Goal: Information Seeking & Learning: Learn about a topic

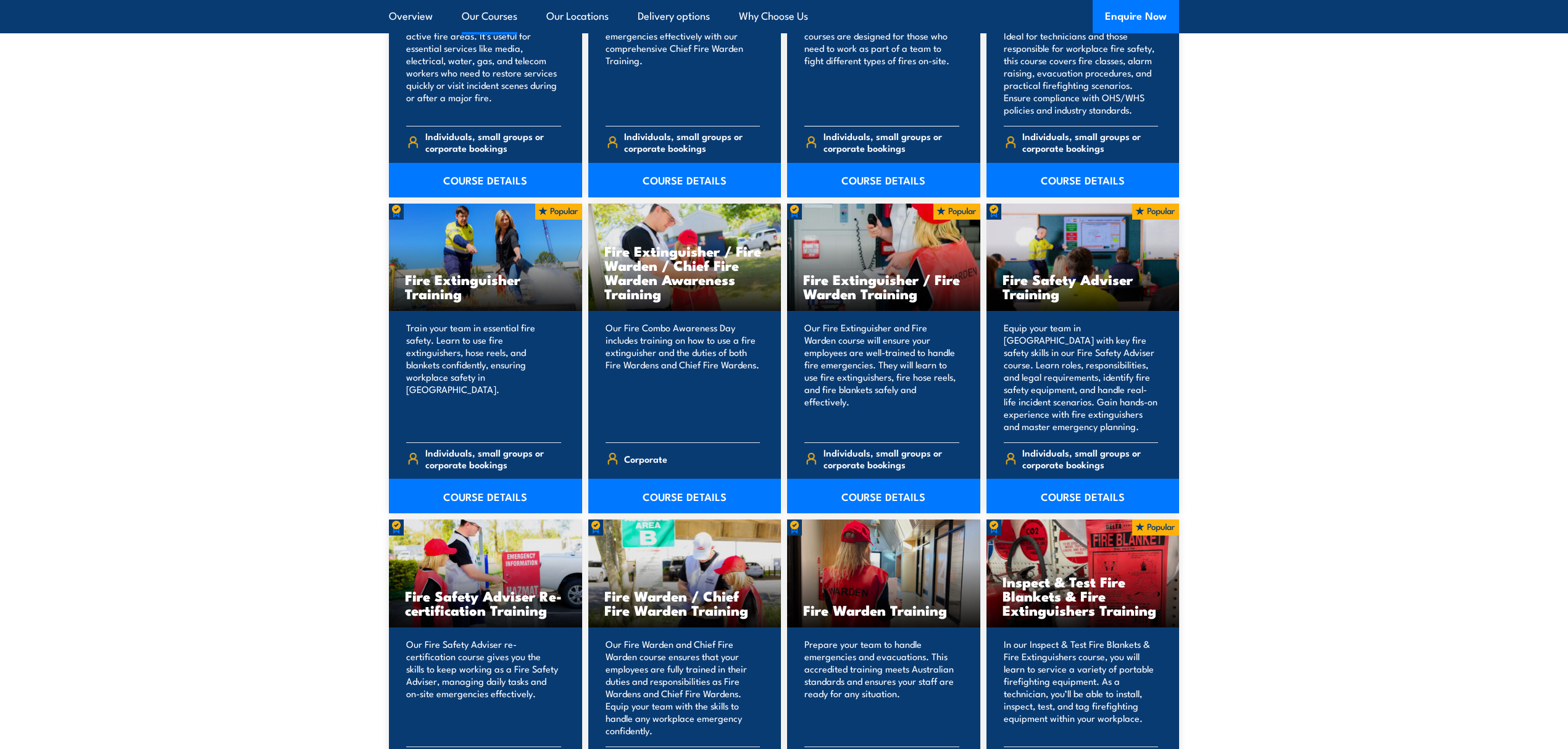
scroll to position [1069, 0]
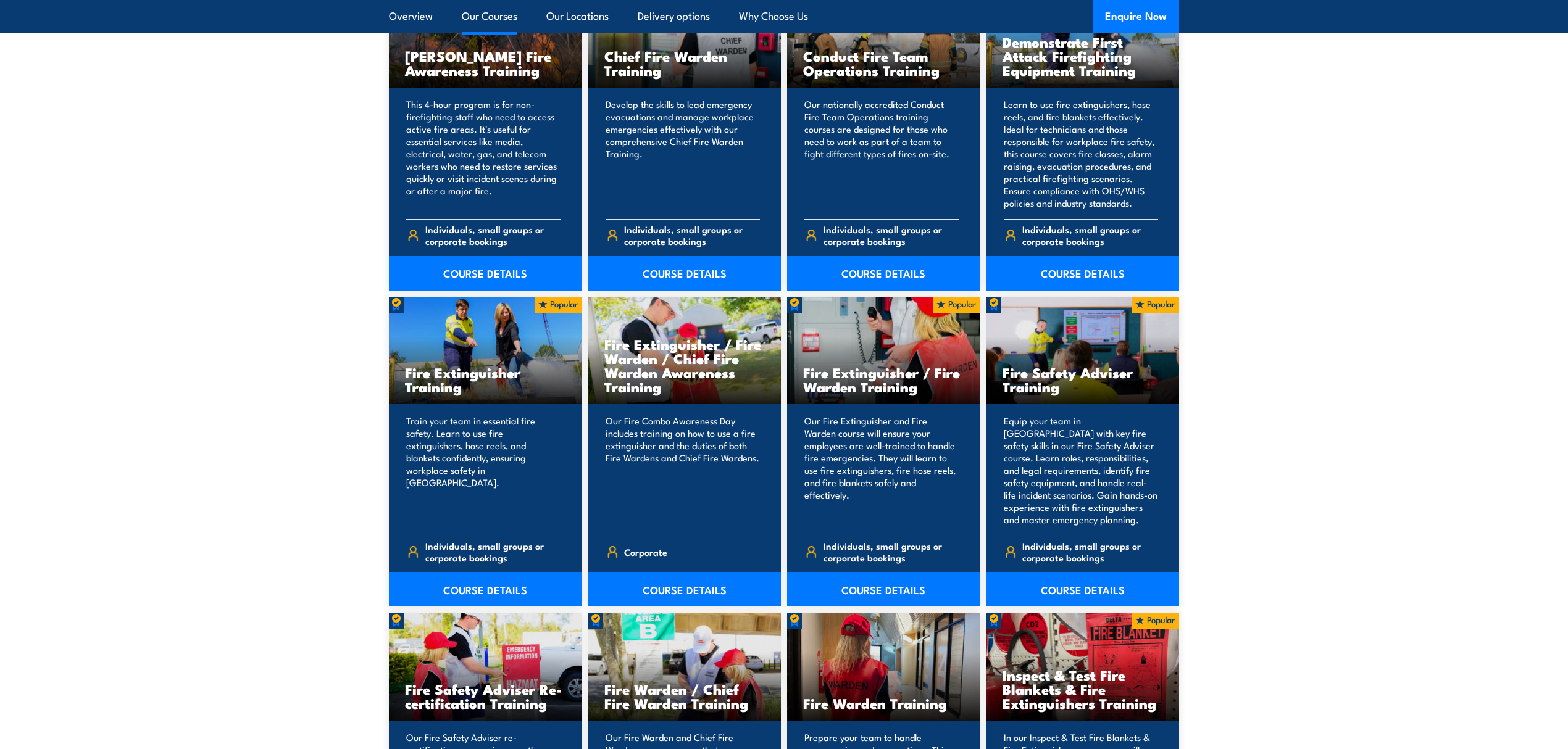
click at [492, 18] on link "Our Courses" at bounding box center [489, 16] width 56 height 33
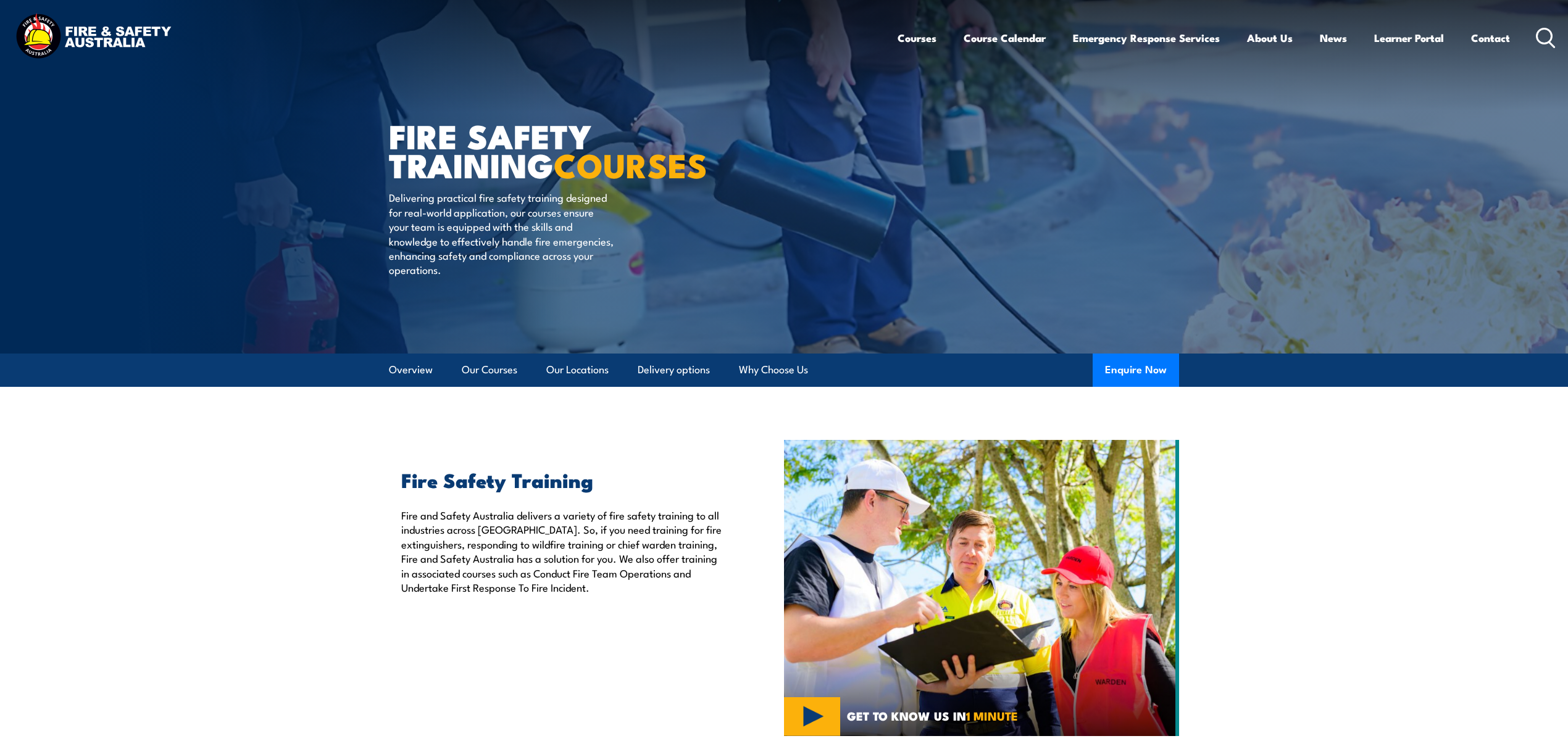
click at [1547, 37] on icon at bounding box center [1545, 38] width 20 height 21
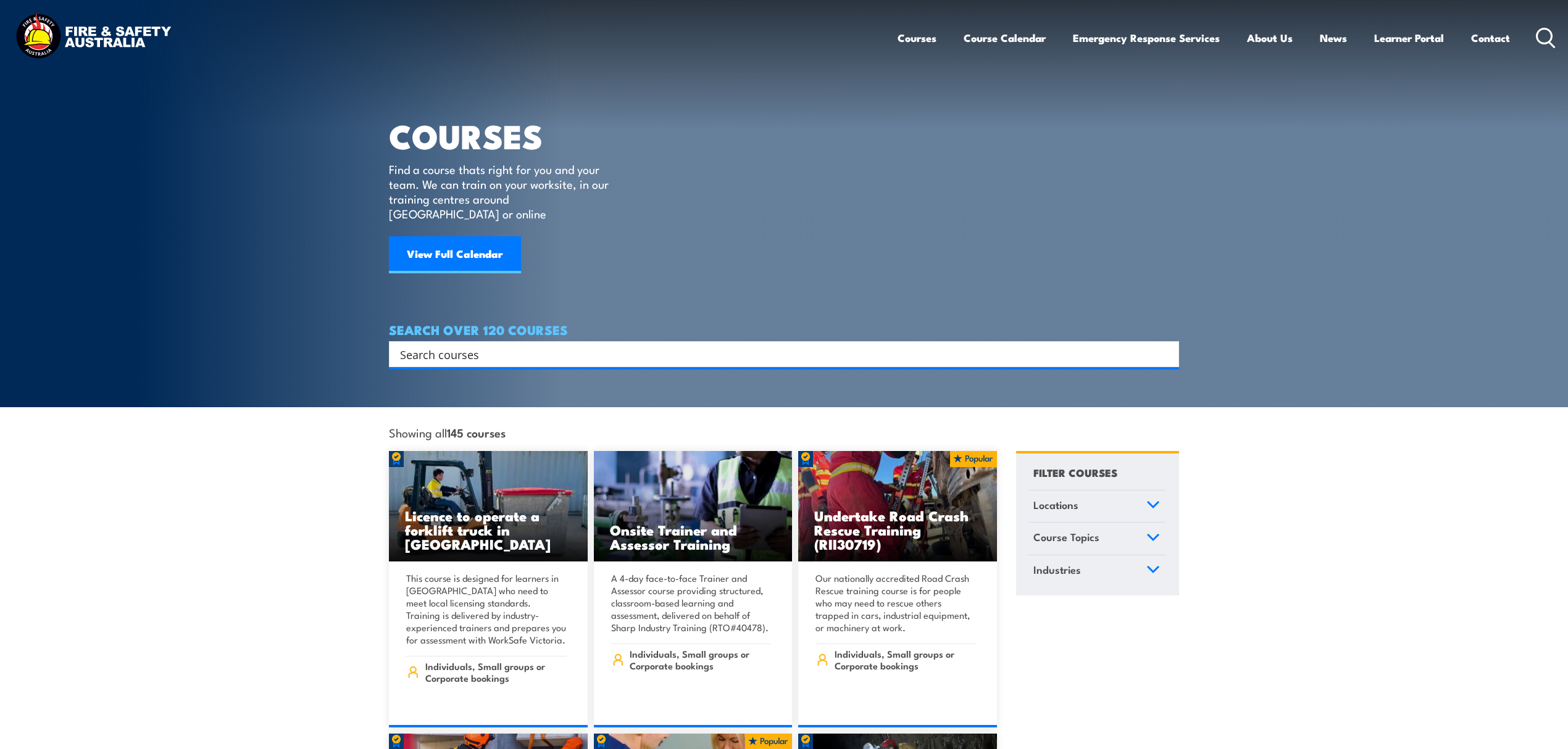
click at [509, 345] on input "Search input" at bounding box center [776, 355] width 752 height 19
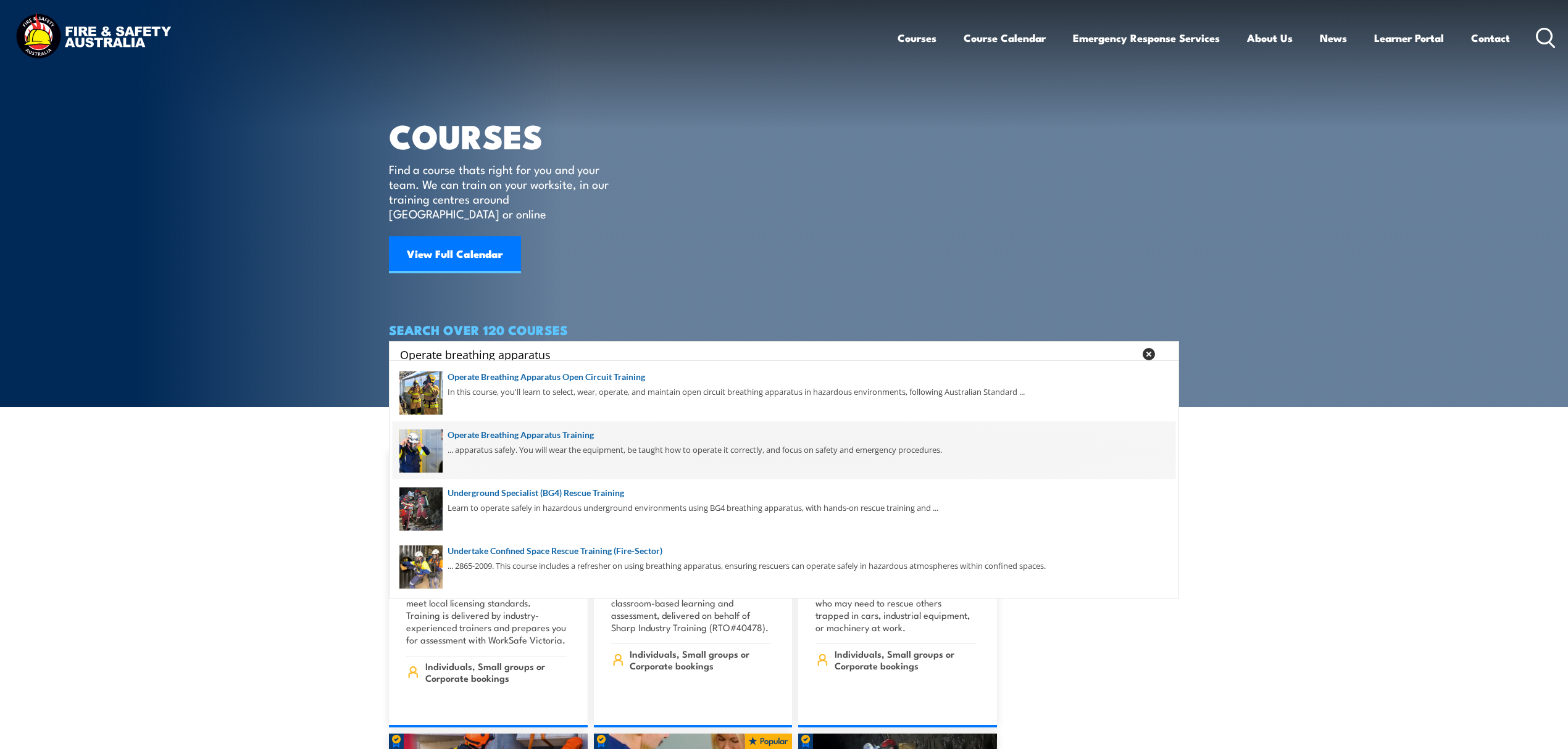
type input "Operate breathing apparatus"
click at [559, 439] on span at bounding box center [784, 451] width 783 height 58
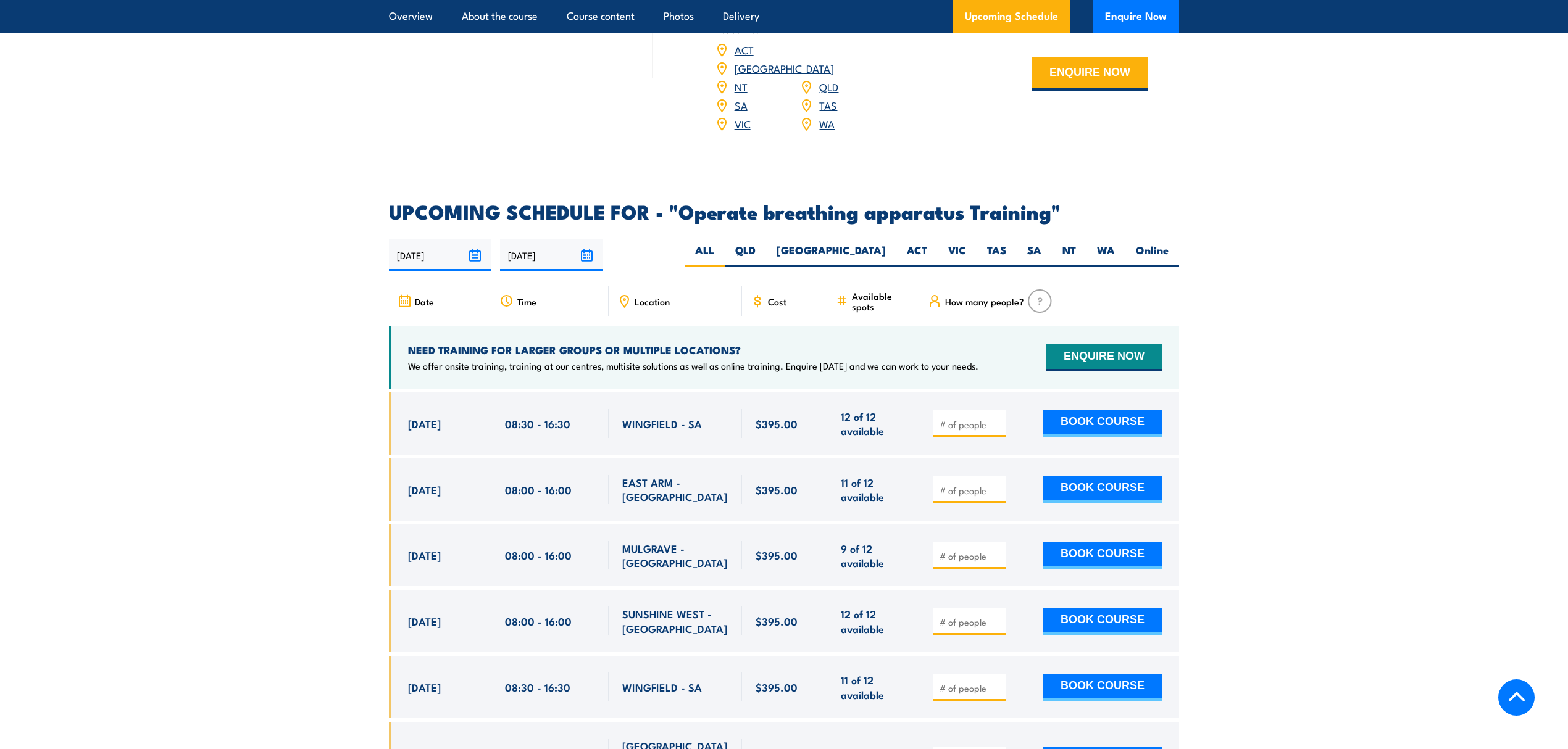
scroll to position [1810, 0]
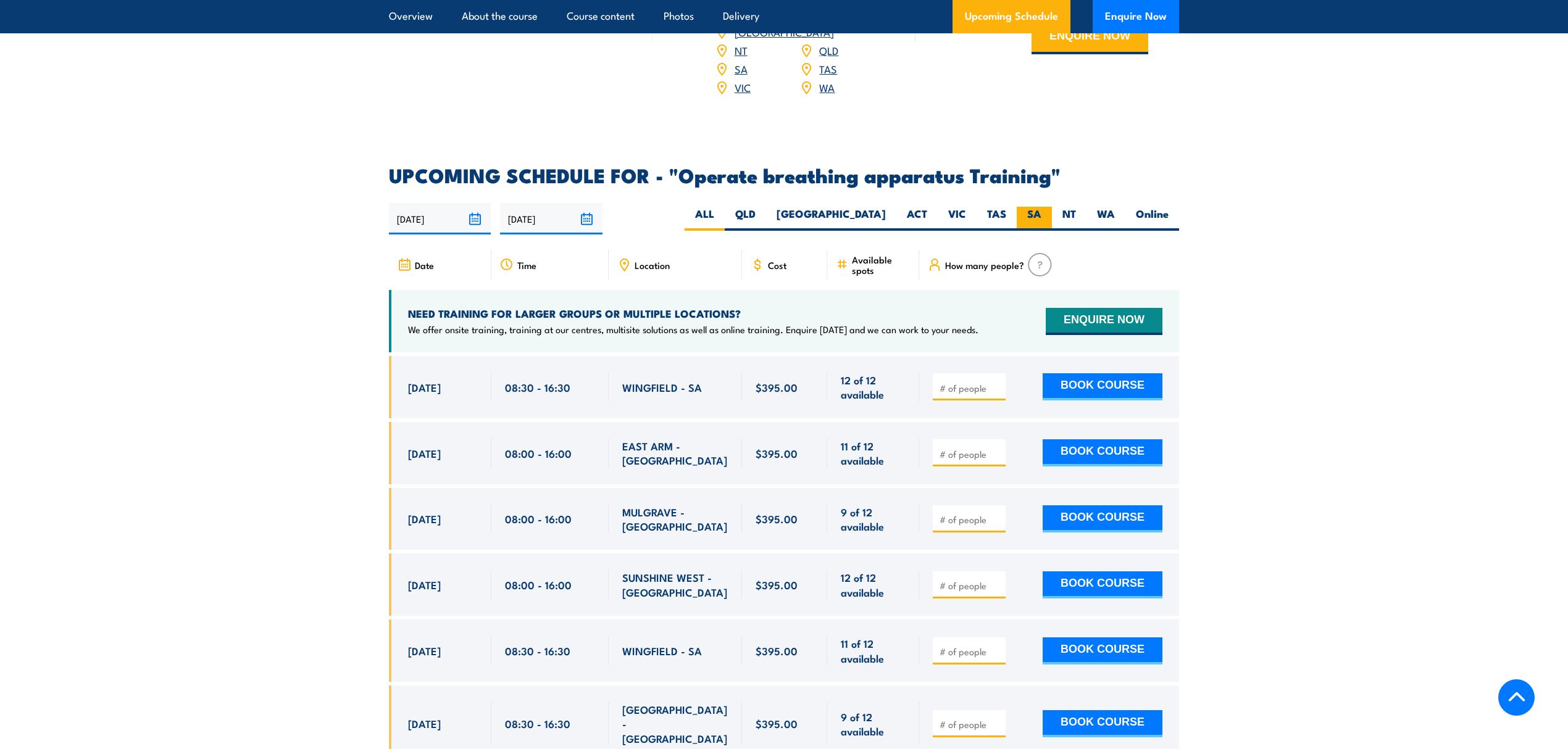
click at [1027, 207] on label "SA" at bounding box center [1034, 219] width 35 height 24
click at [1041, 207] on input "SA" at bounding box center [1045, 210] width 8 height 8
radio input "true"
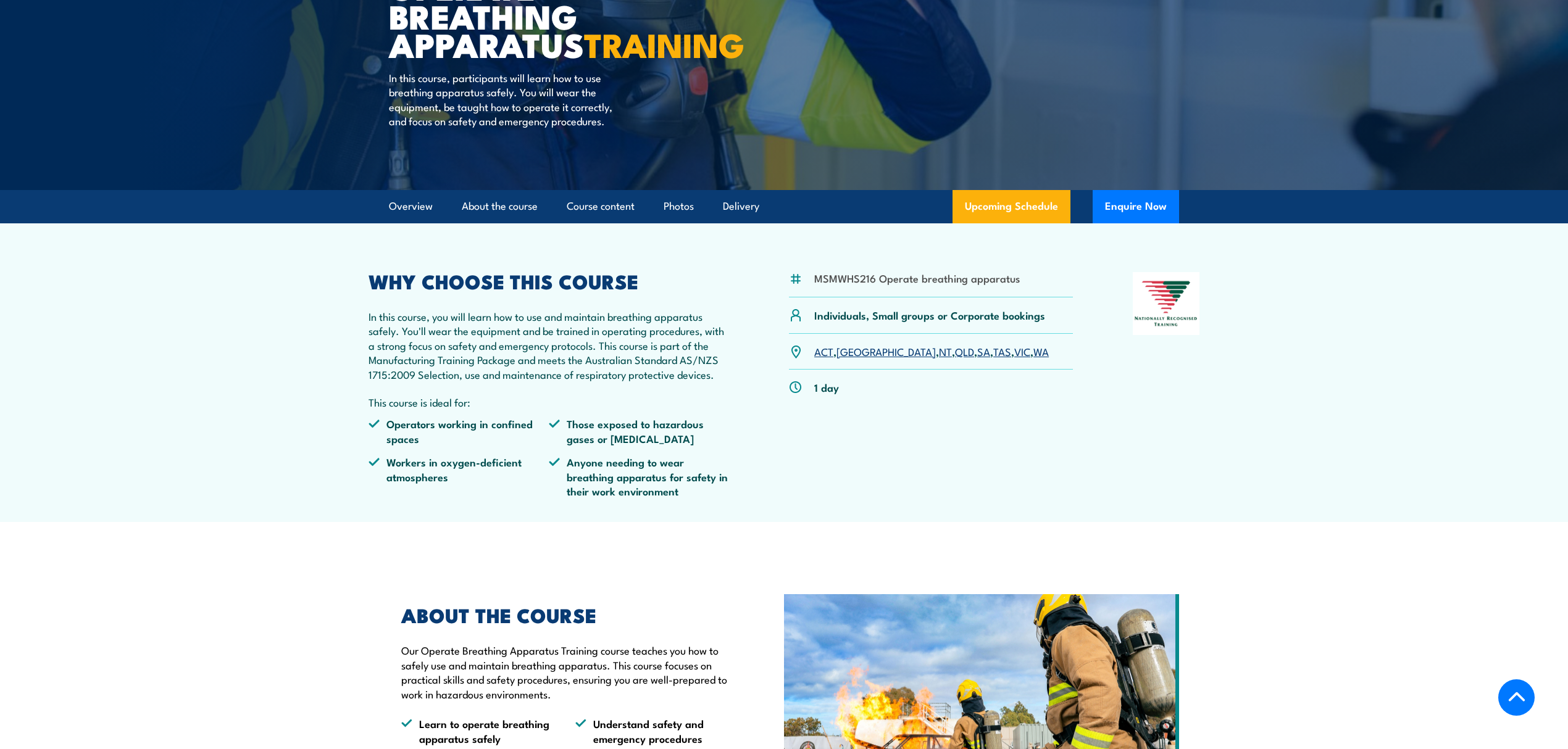
scroll to position [161, 0]
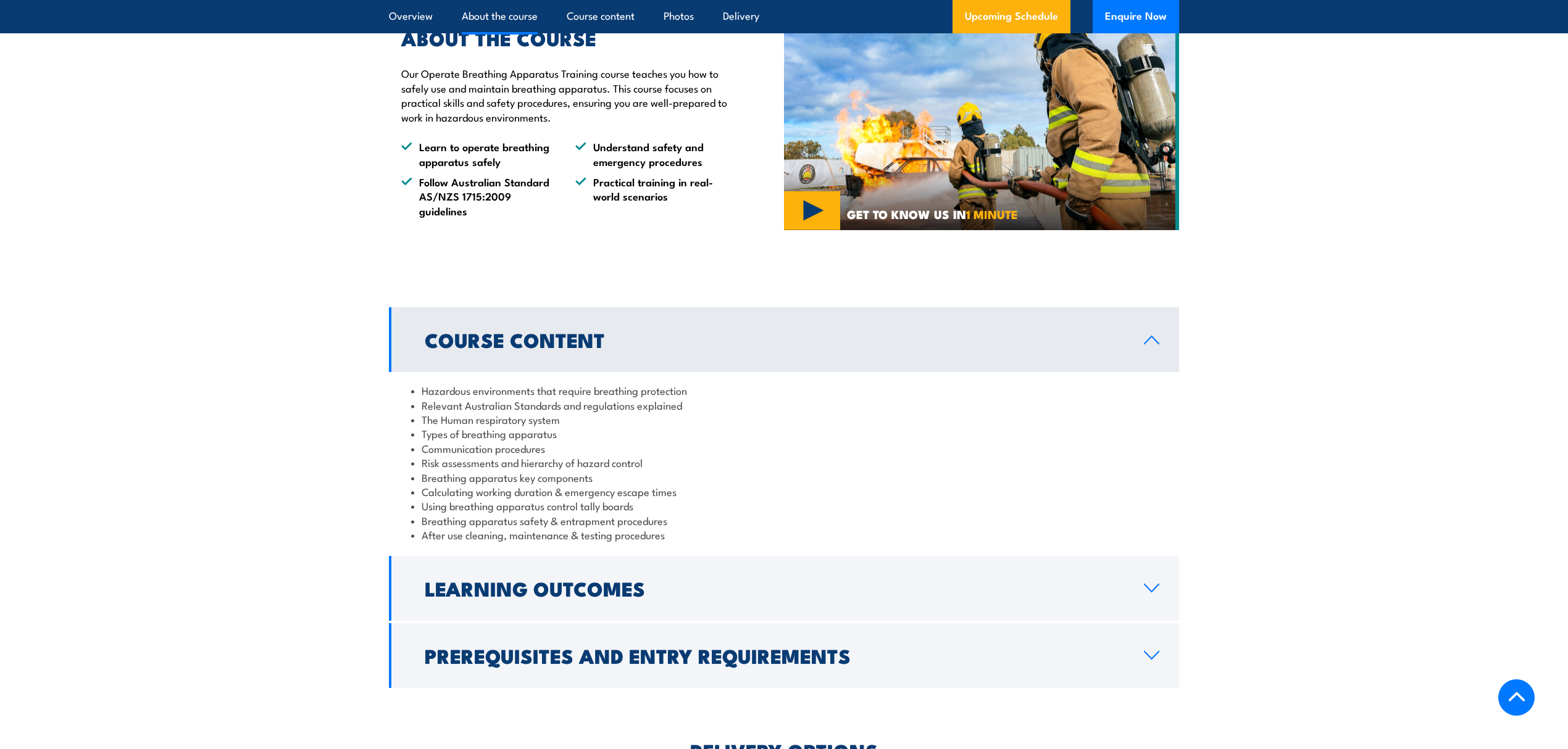
scroll to position [658, 0]
